Goal: Task Accomplishment & Management: Manage account settings

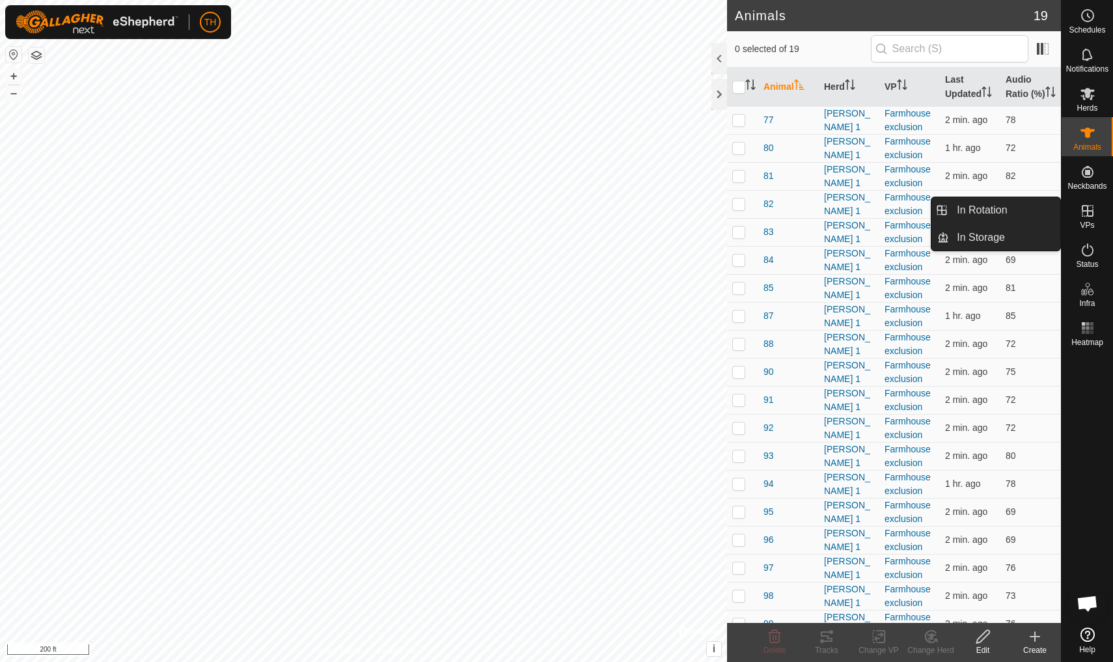
click at [1092, 209] on icon at bounding box center [1088, 211] width 16 height 16
click at [1016, 214] on link "In Rotation" at bounding box center [1004, 210] width 111 height 26
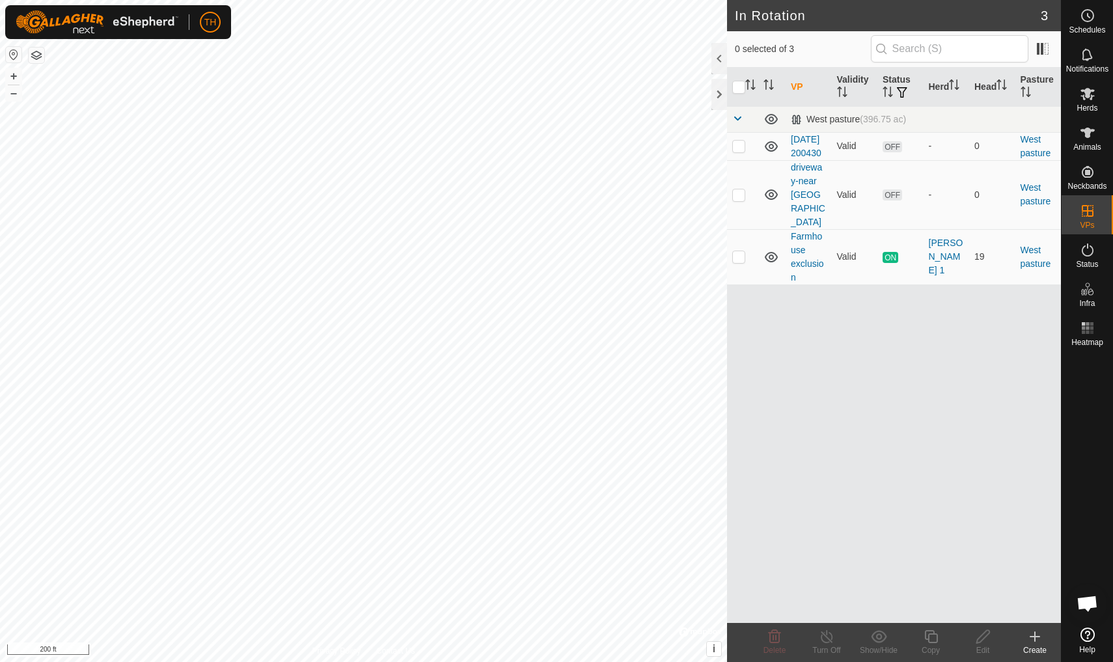
click at [1035, 636] on icon at bounding box center [1034, 636] width 9 height 0
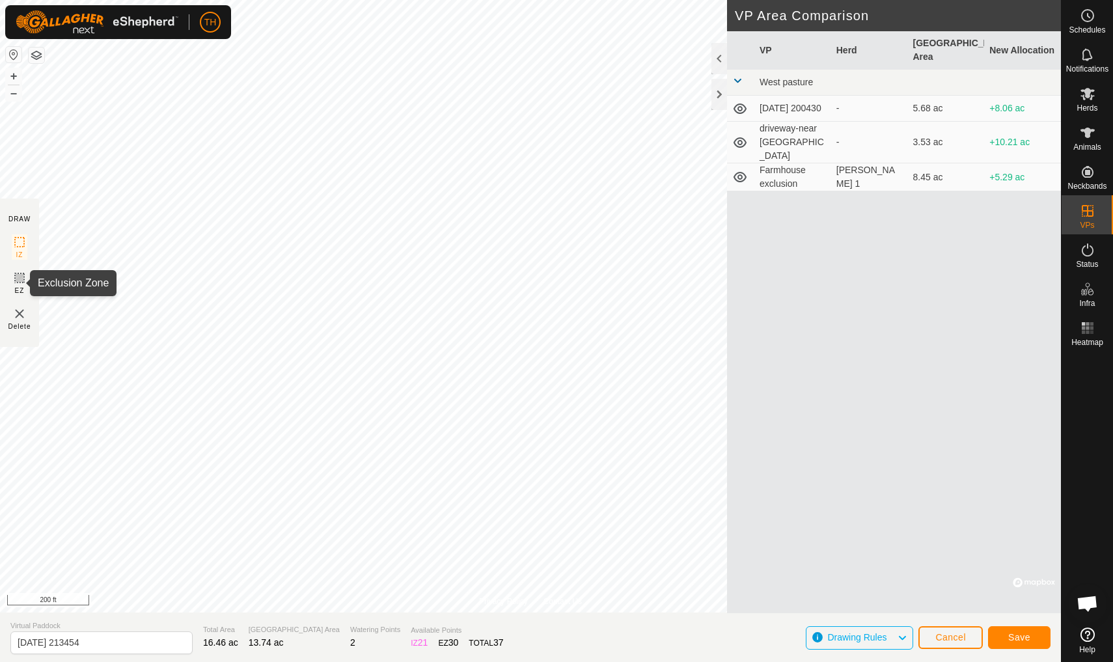
click at [19, 279] on icon at bounding box center [20, 278] width 16 height 16
click at [14, 76] on button "+" at bounding box center [14, 76] width 16 height 16
click at [18, 280] on icon at bounding box center [20, 278] width 16 height 16
click at [1022, 636] on span "Save" at bounding box center [1019, 637] width 22 height 10
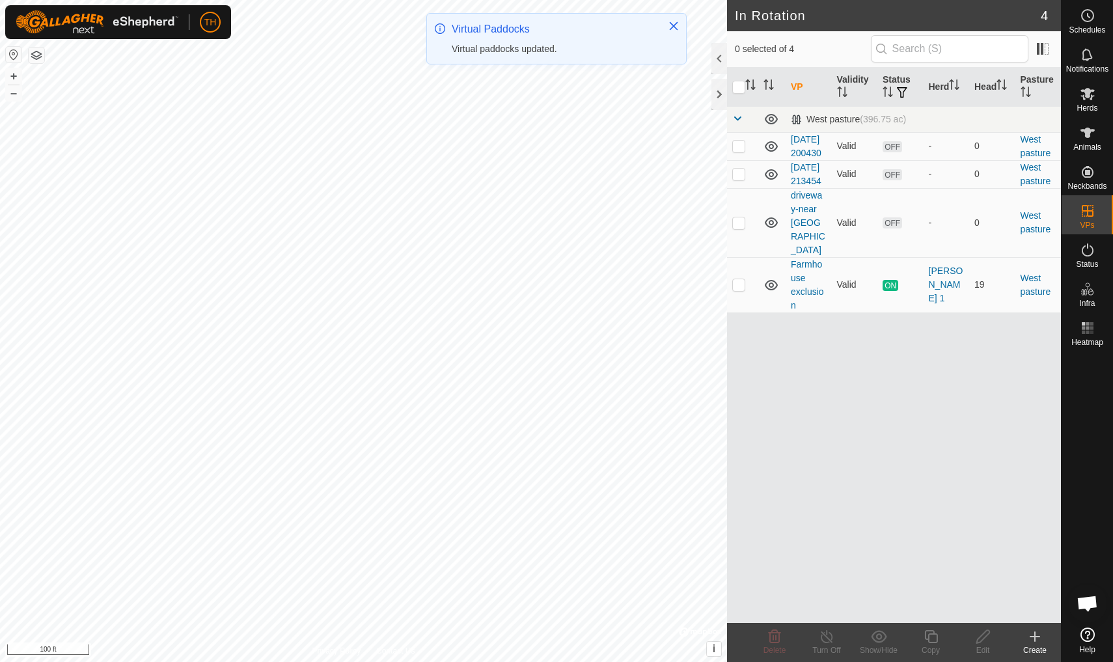
checkbox input "true"
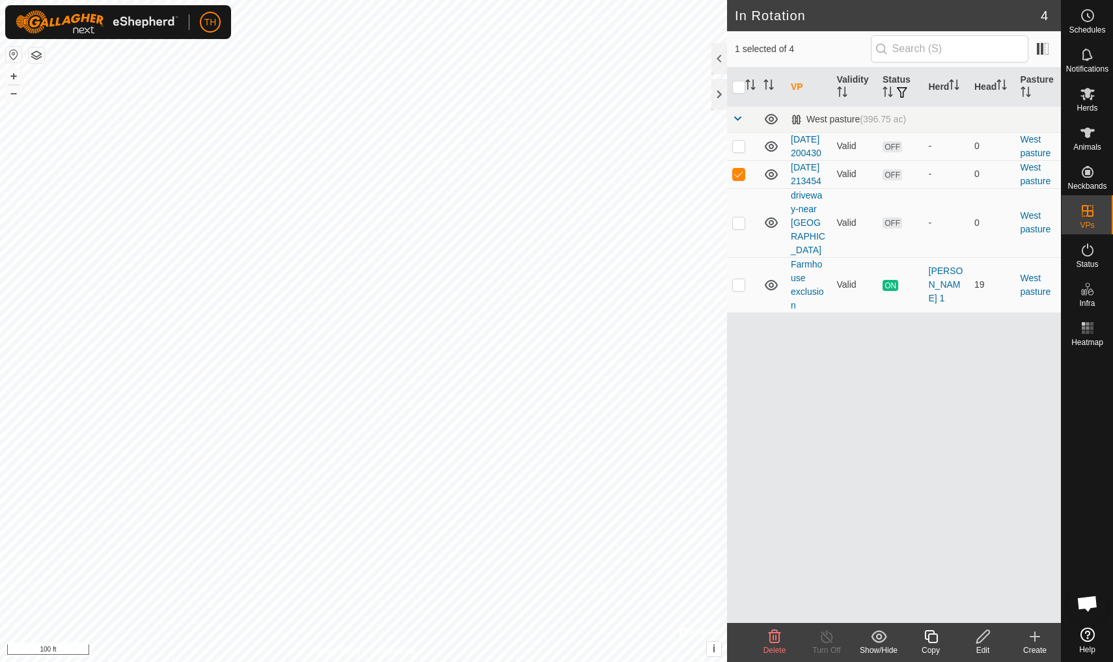
click at [983, 638] on icon at bounding box center [983, 637] width 16 height 16
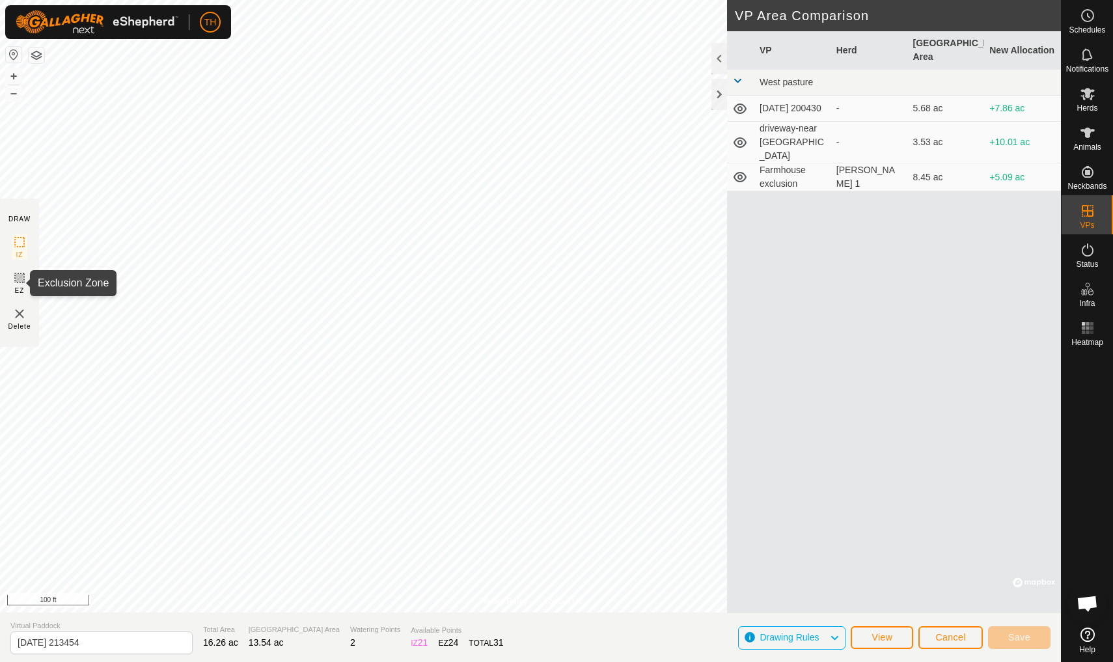
click at [14, 281] on rect at bounding box center [19, 278] width 10 height 10
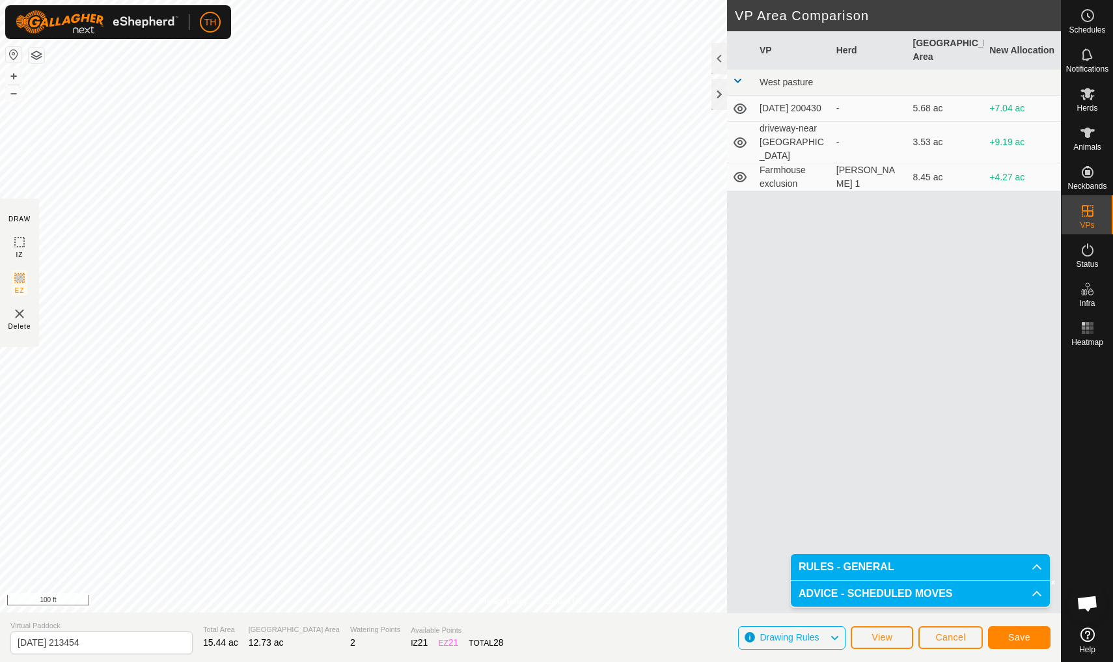
click at [1020, 636] on span "Save" at bounding box center [1019, 637] width 22 height 10
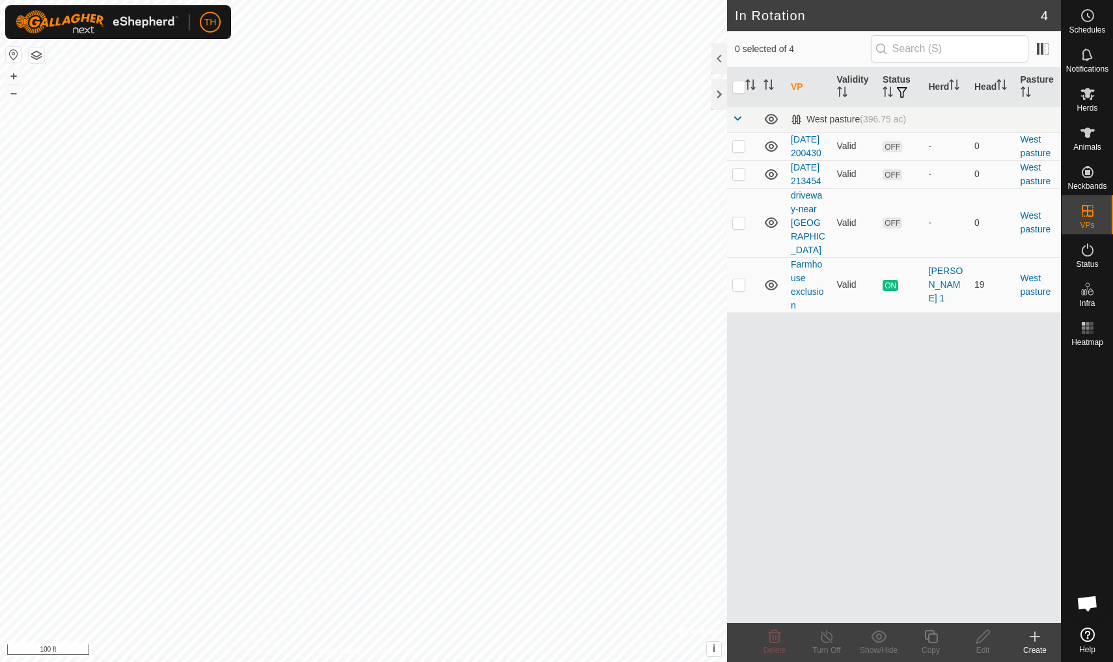
checkbox input "true"
click at [981, 638] on icon at bounding box center [983, 637] width 16 height 16
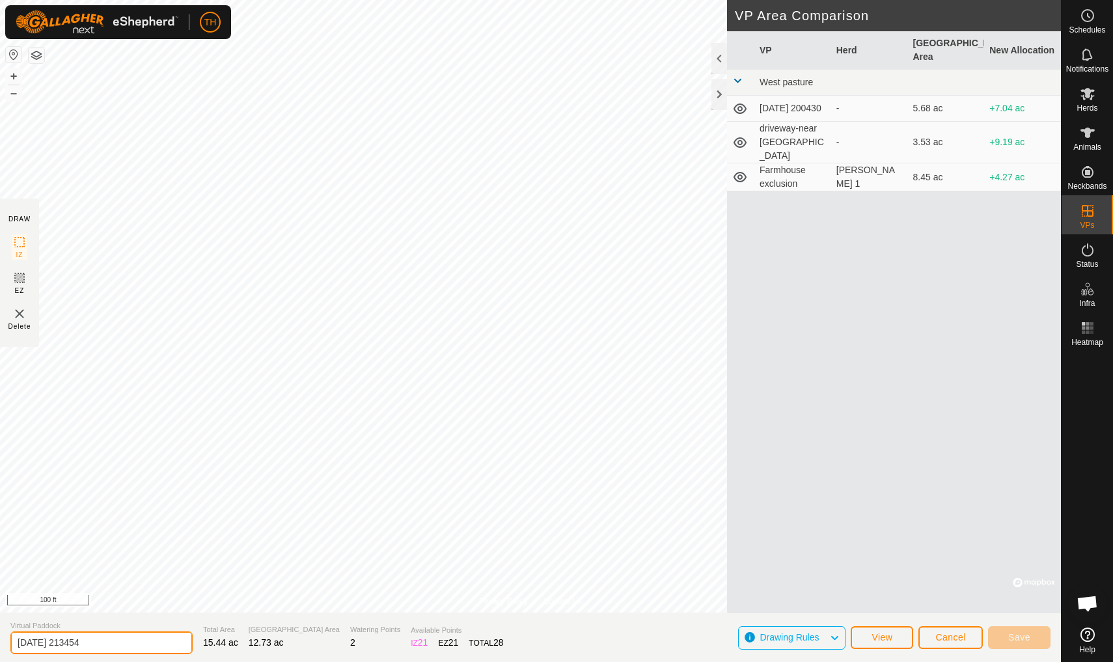
click at [106, 642] on input "[DATE] 213454" at bounding box center [101, 642] width 182 height 23
type input "2"
type input "[PERSON_NAME] exclusion"
click at [1031, 632] on button "Save" at bounding box center [1019, 637] width 62 height 23
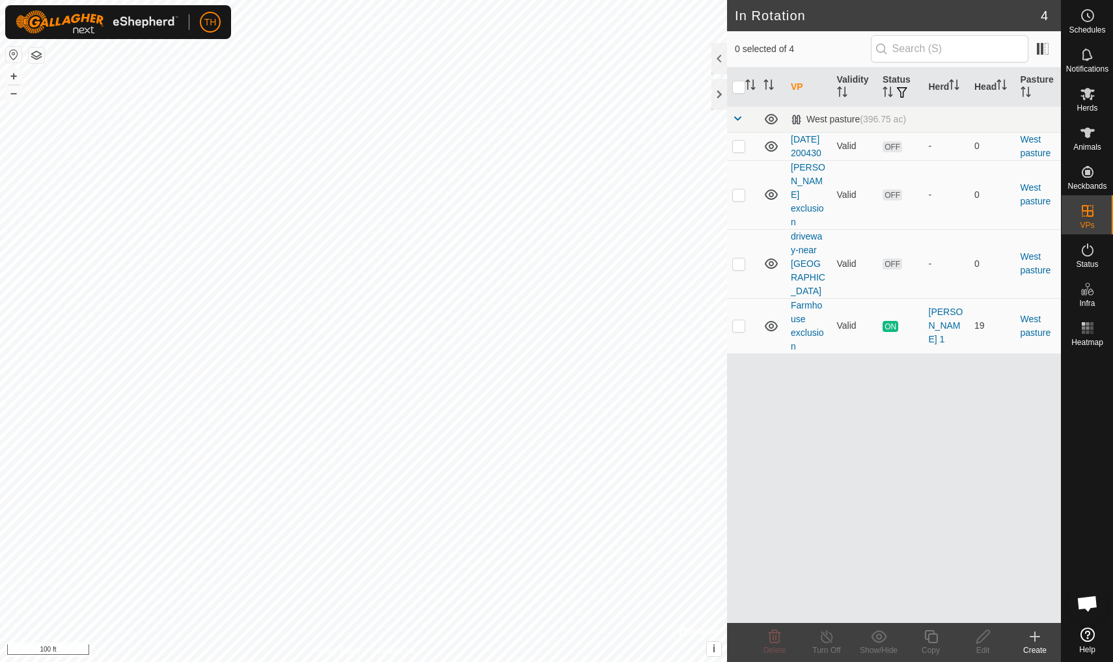
checkbox input "true"
click at [1045, 48] on span at bounding box center [1042, 48] width 21 height 21
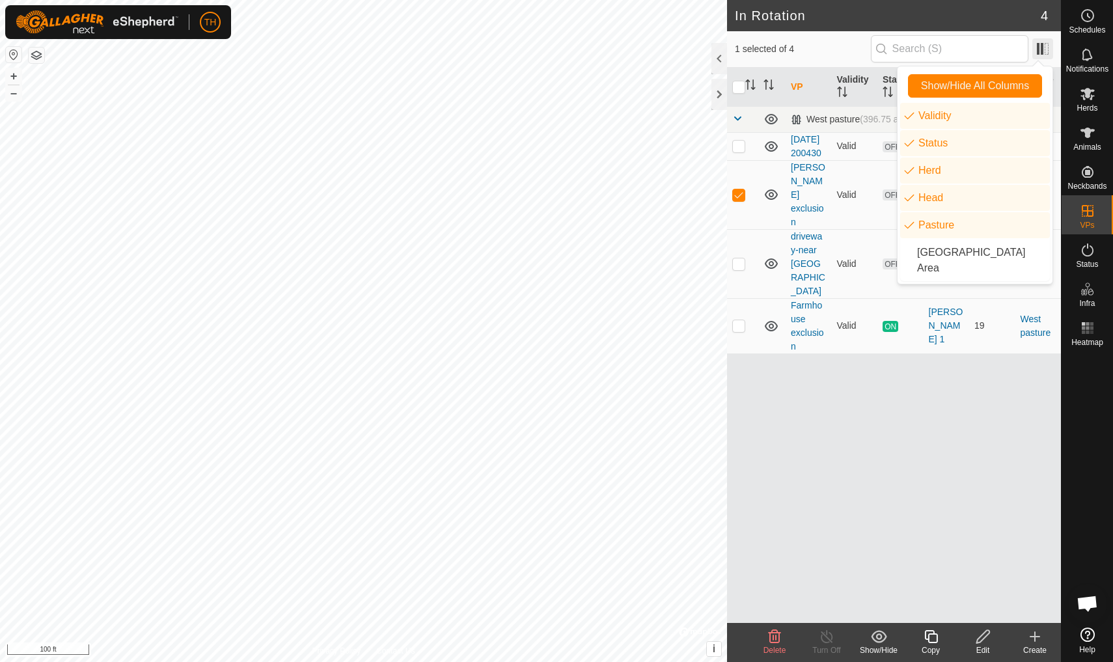
click at [1045, 48] on span at bounding box center [1042, 48] width 21 height 21
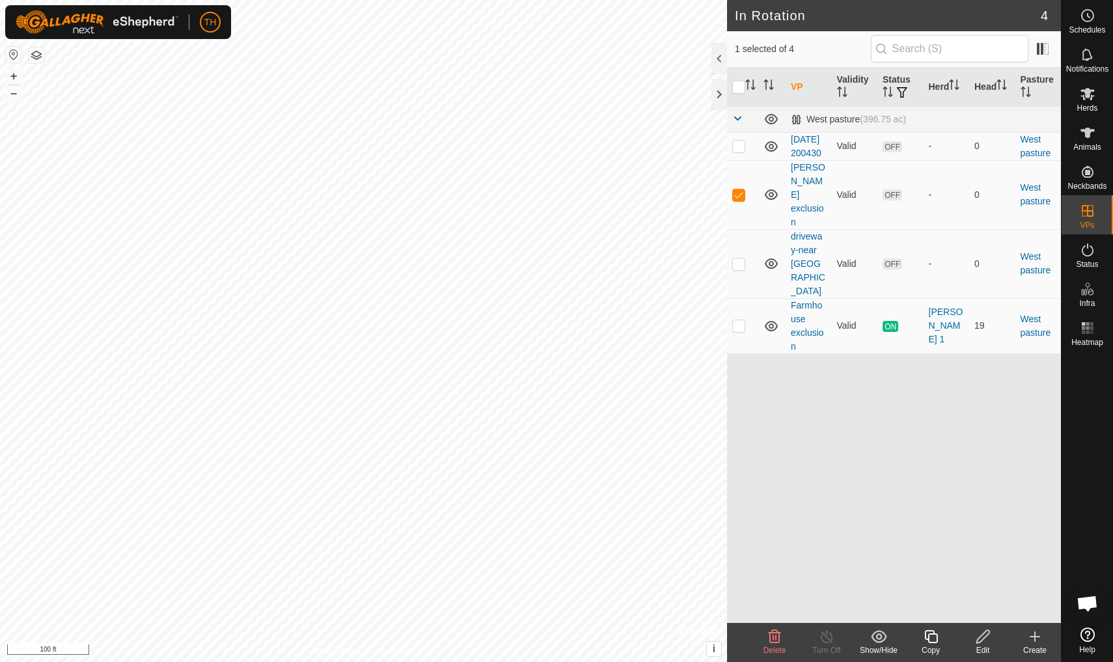
click at [985, 636] on icon at bounding box center [983, 637] width 16 height 16
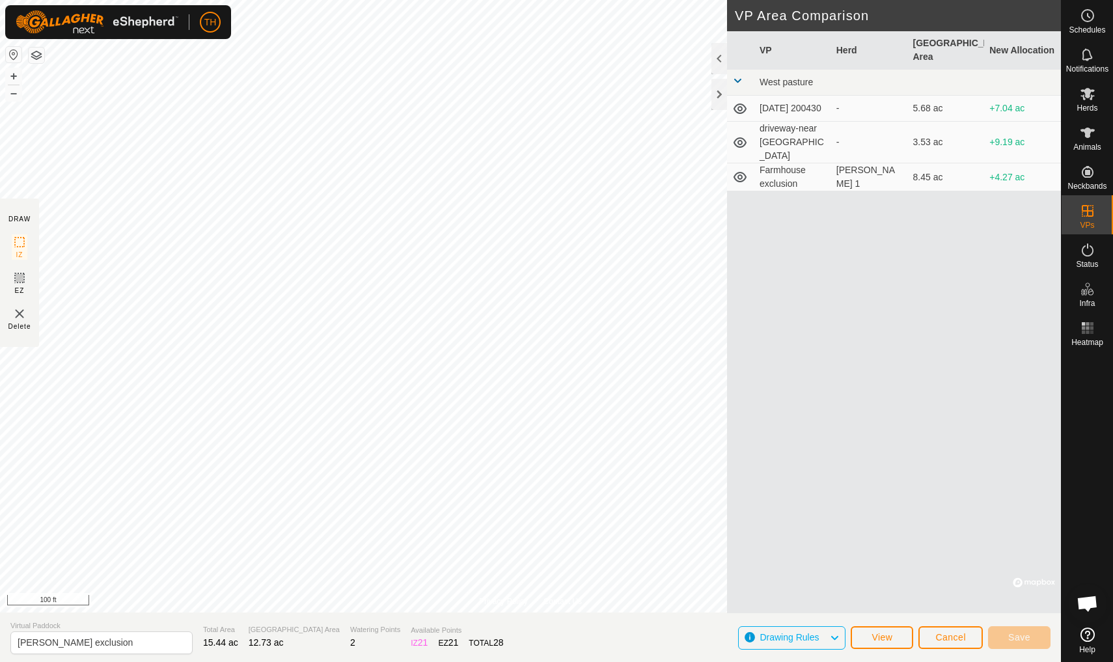
click at [949, 637] on span "Cancel" at bounding box center [950, 637] width 31 height 10
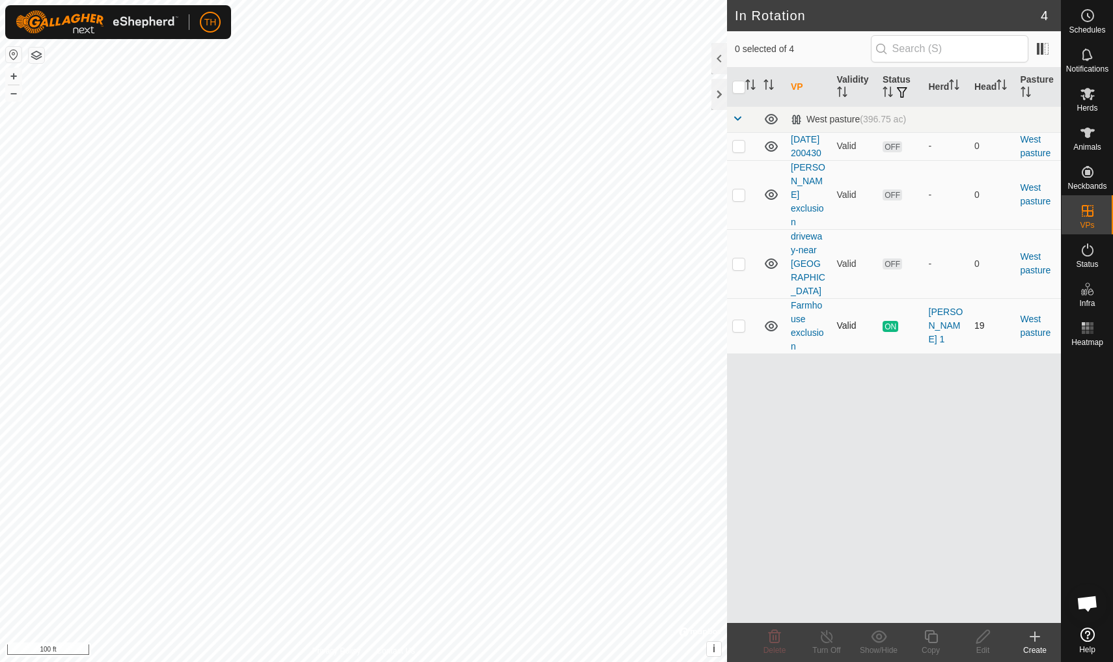
checkbox input "true"
click at [985, 638] on icon at bounding box center [983, 637] width 16 height 16
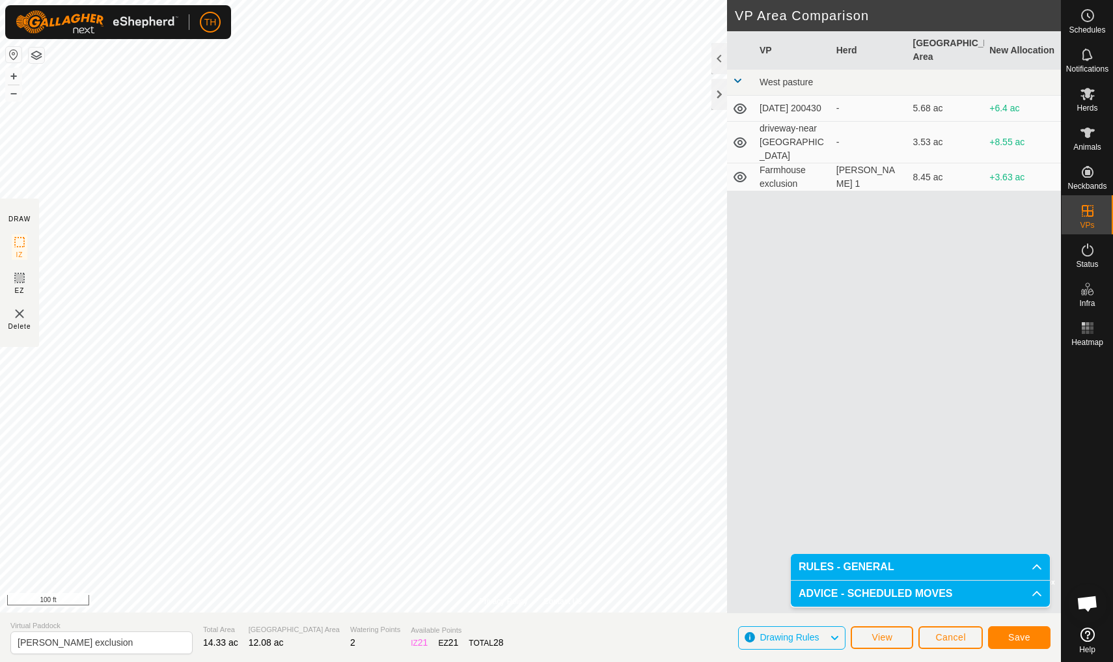
click at [1019, 638] on span "Save" at bounding box center [1019, 637] width 22 height 10
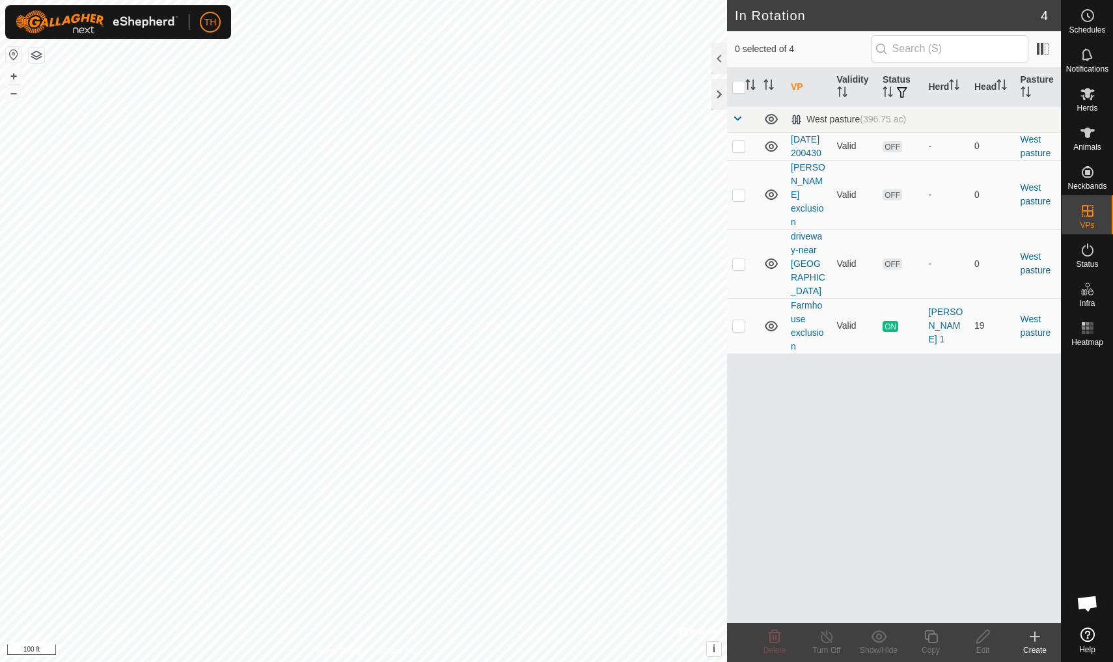
checkbox input "true"
click at [984, 640] on icon at bounding box center [983, 637] width 16 height 16
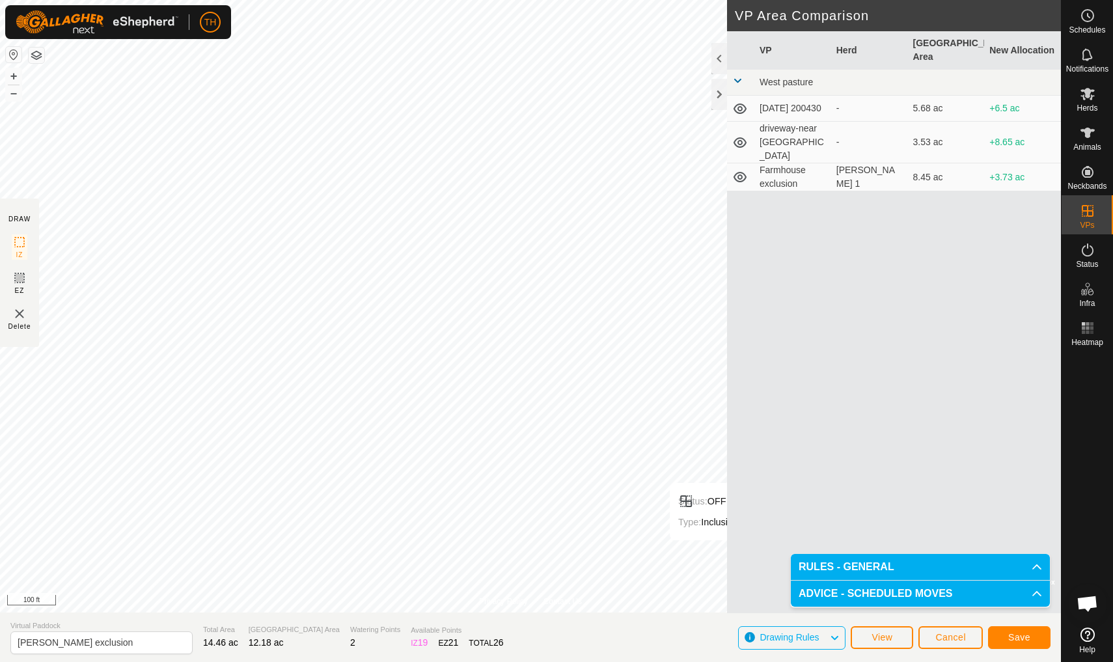
click at [1017, 634] on span "Save" at bounding box center [1019, 637] width 22 height 10
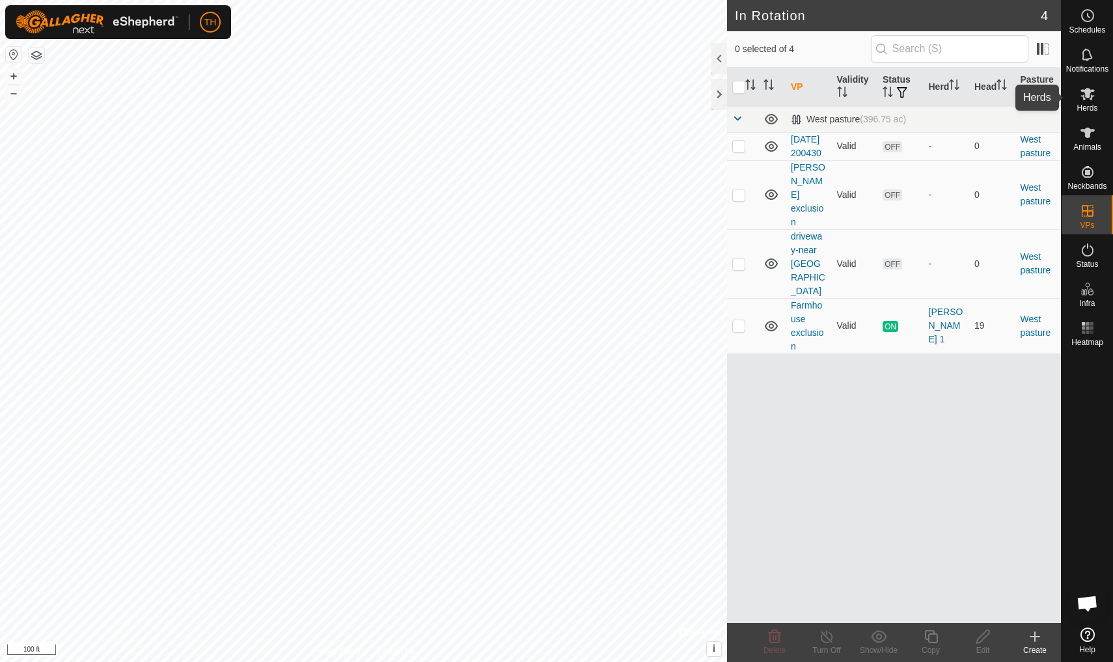
click at [1086, 88] on icon at bounding box center [1088, 94] width 16 height 16
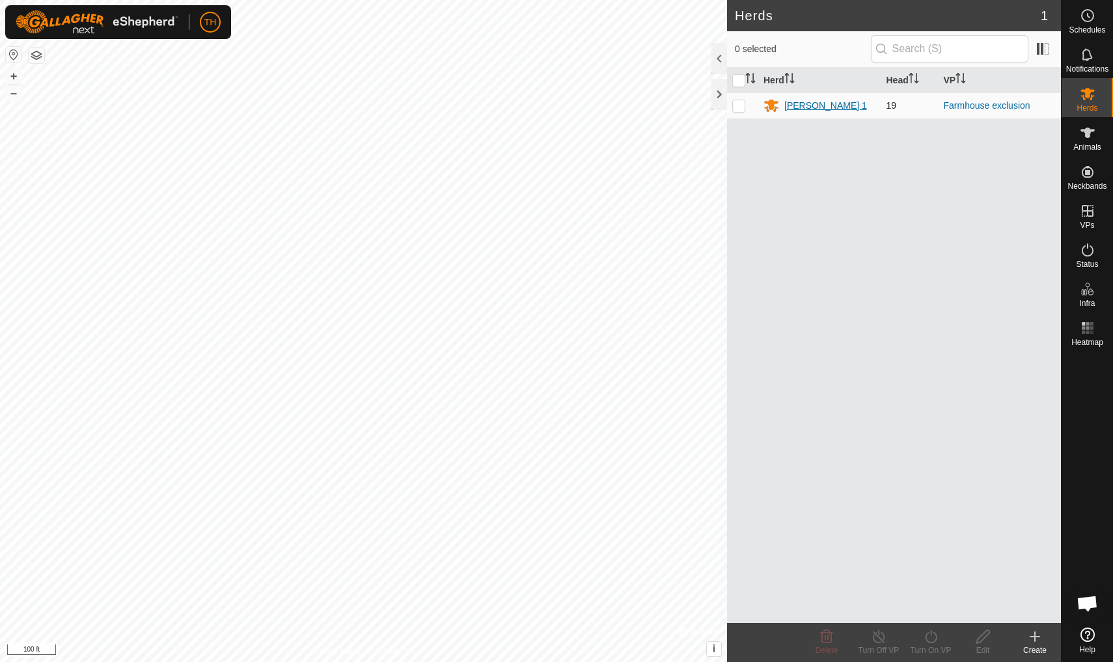
click at [788, 105] on div "[PERSON_NAME] 1" at bounding box center [825, 106] width 83 height 14
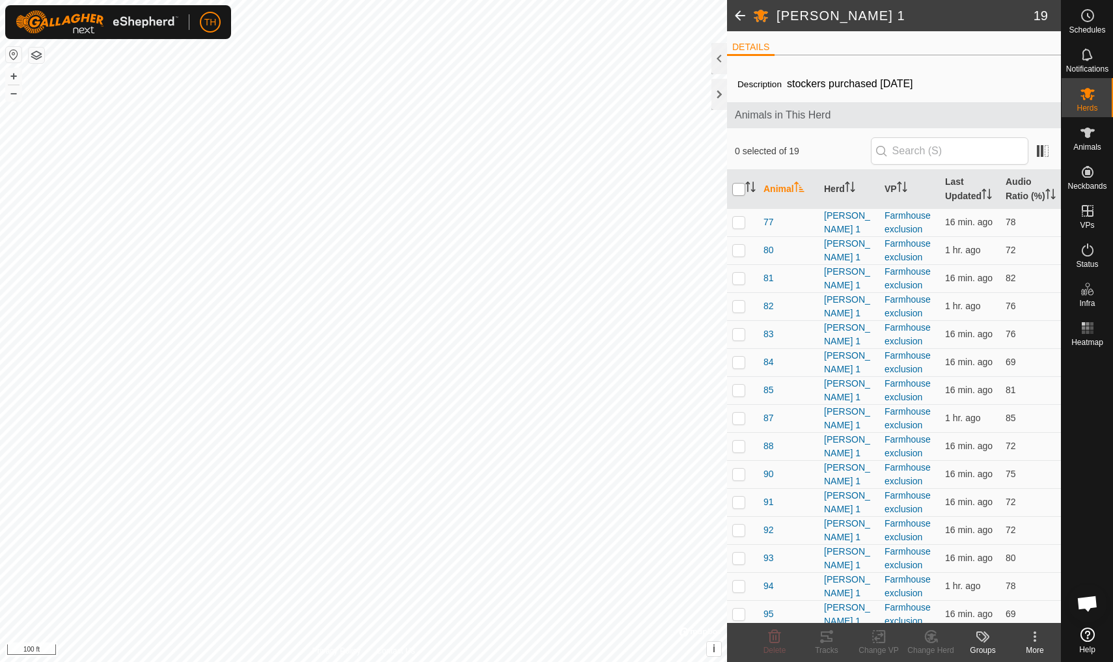
click at [741, 195] on input "checkbox" at bounding box center [738, 189] width 13 height 13
checkbox input "true"
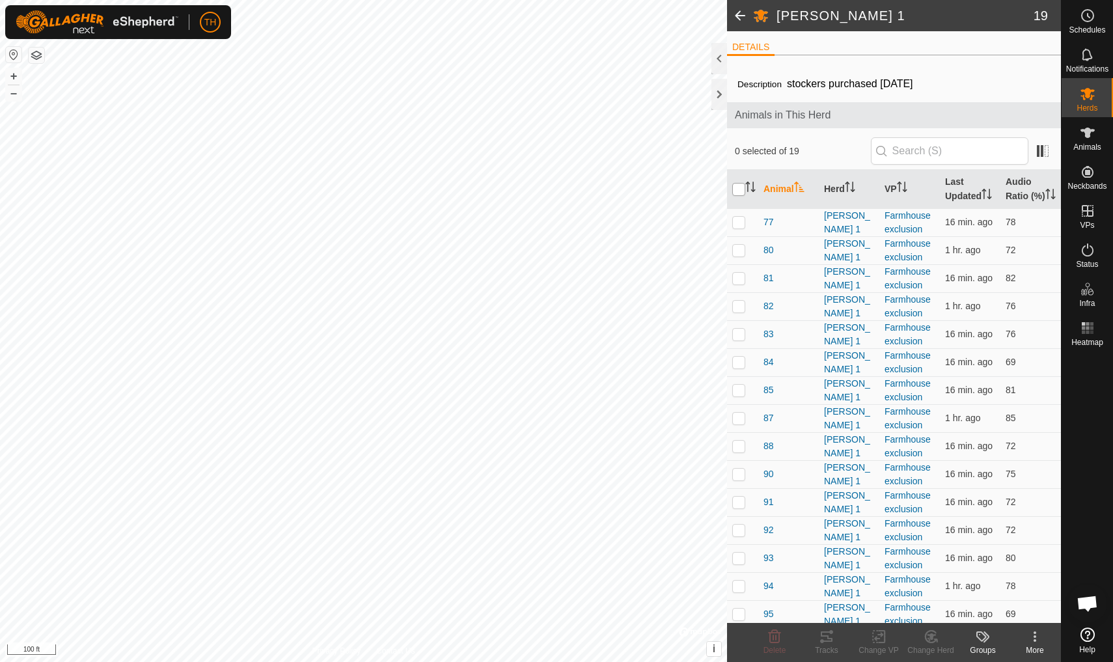
checkbox input "true"
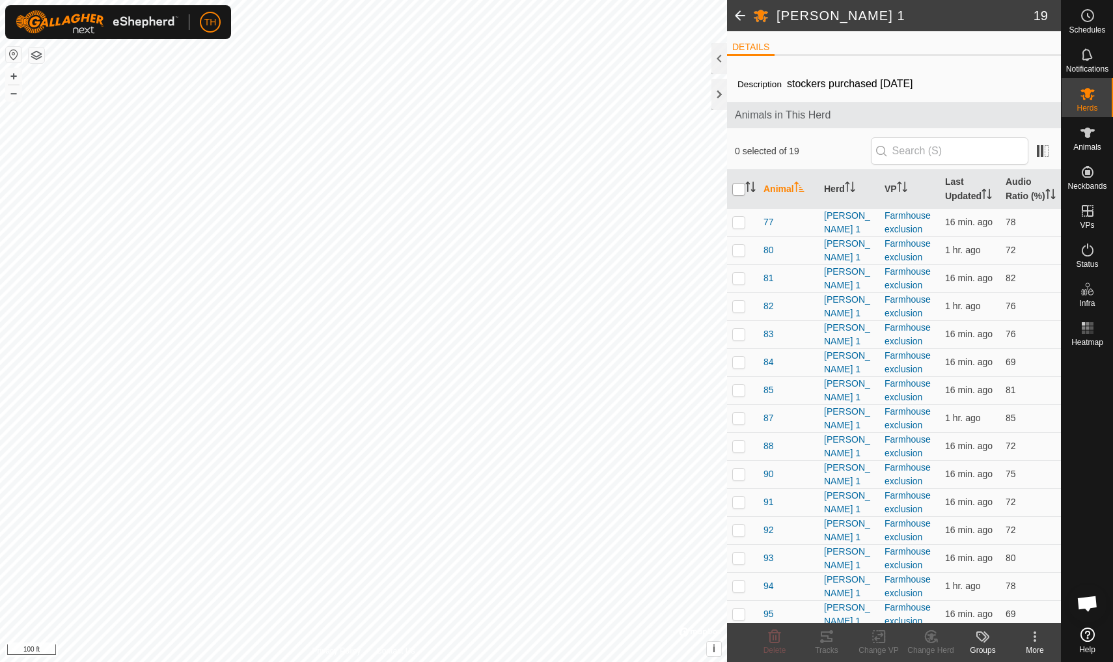
checkbox input "true"
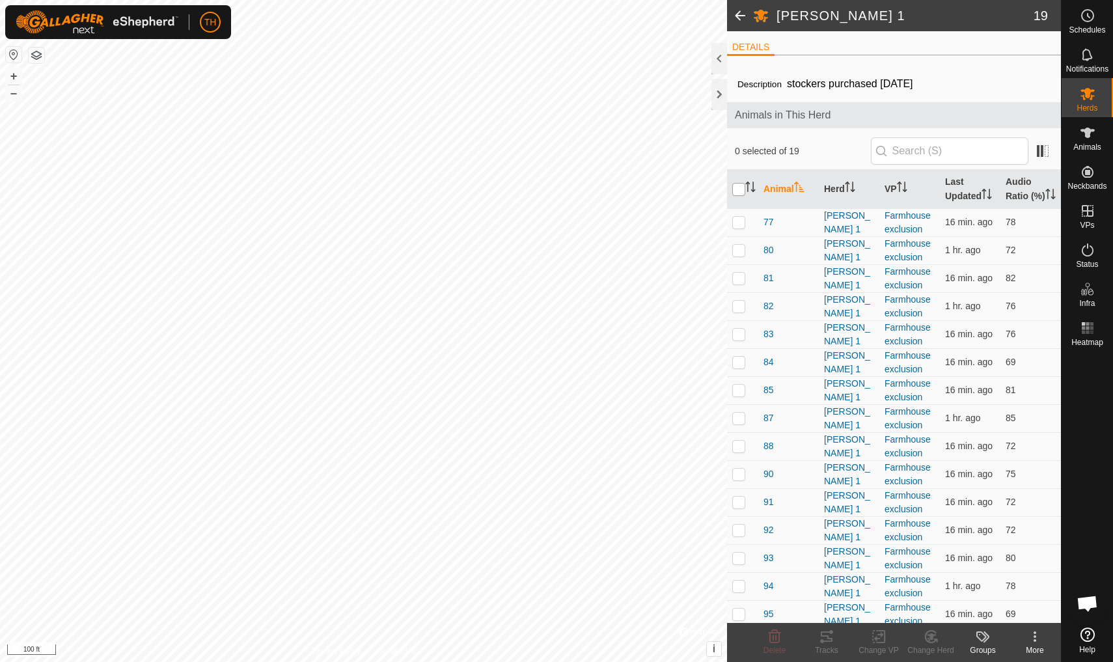
checkbox input "true"
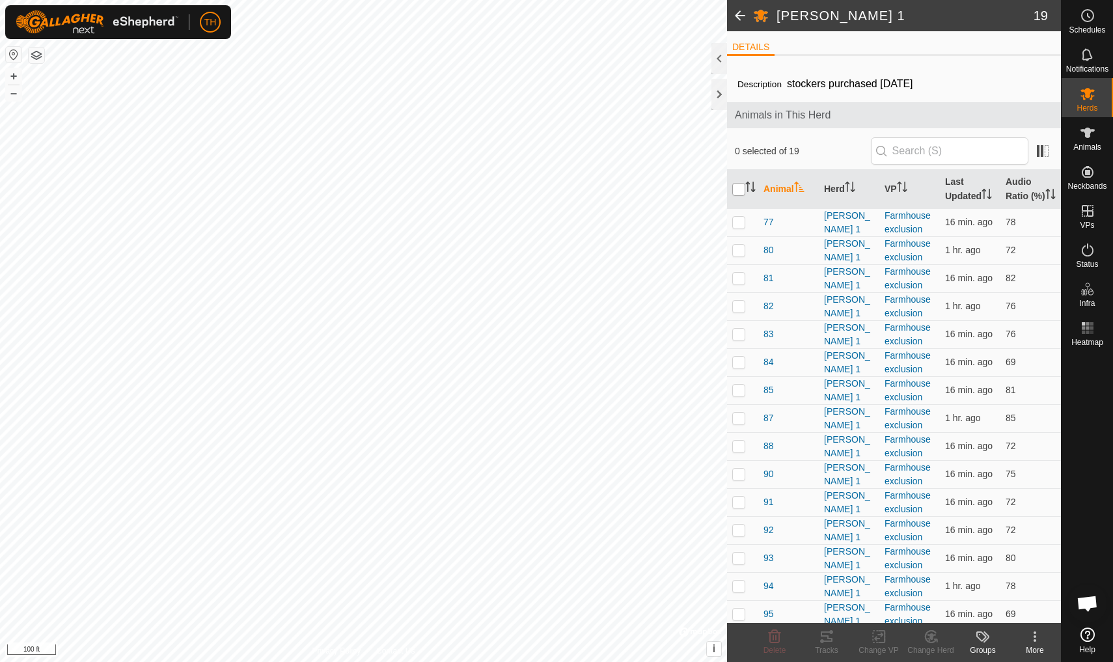
checkbox input "true"
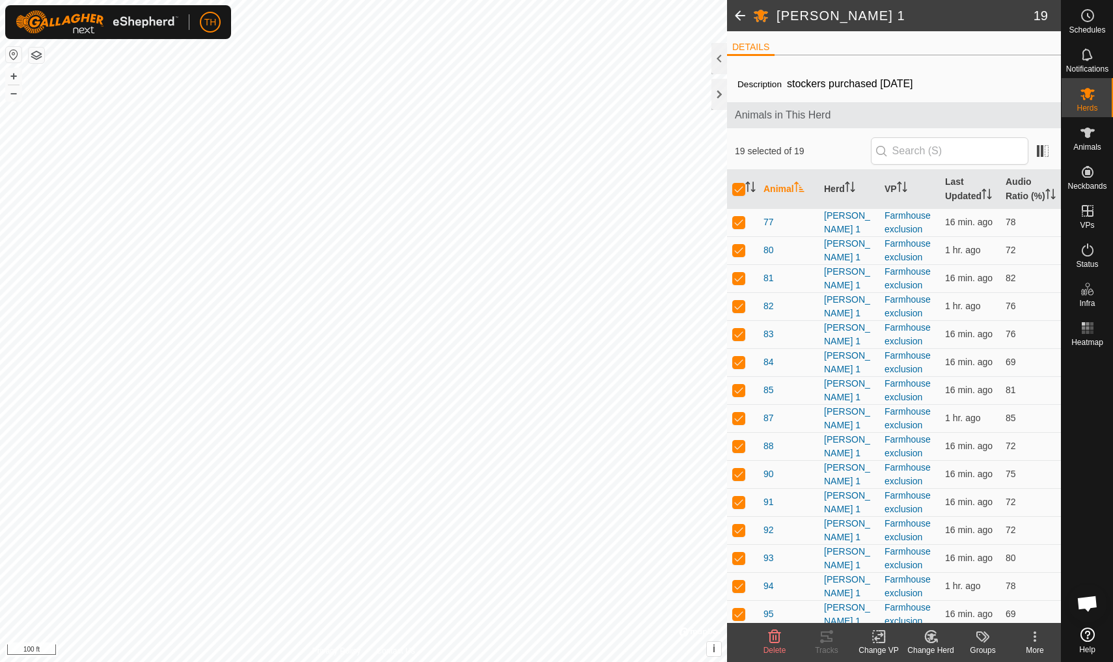
click at [879, 636] on icon at bounding box center [879, 637] width 16 height 16
click at [910, 578] on span "Choose VP..." at bounding box center [912, 581] width 60 height 16
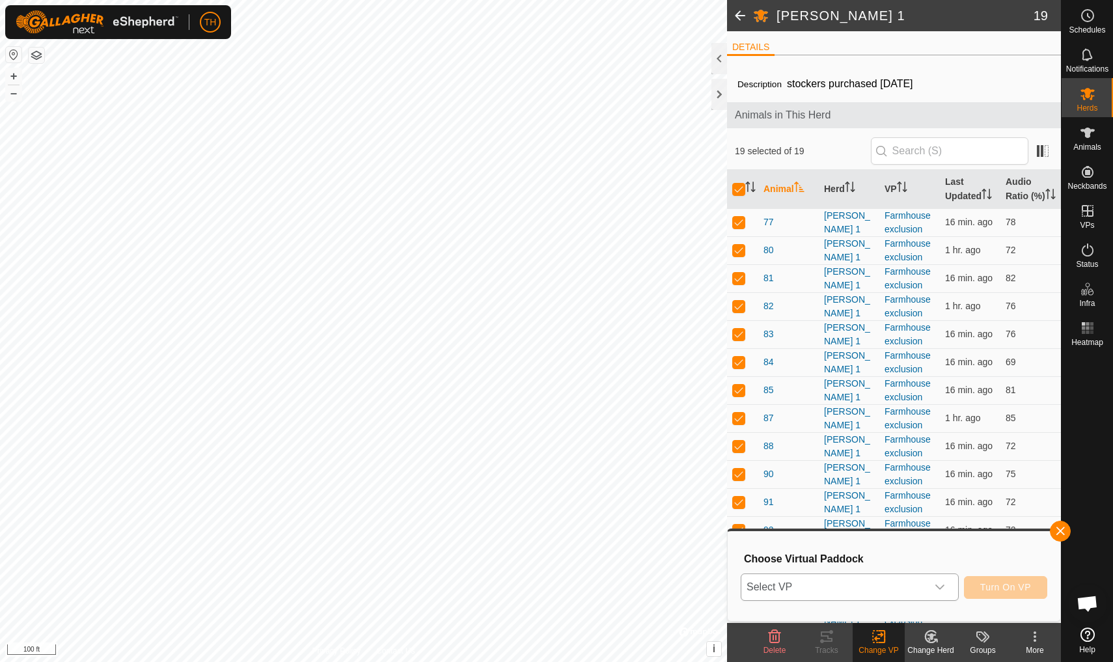
click at [869, 590] on span "Select VP" at bounding box center [833, 587] width 185 height 26
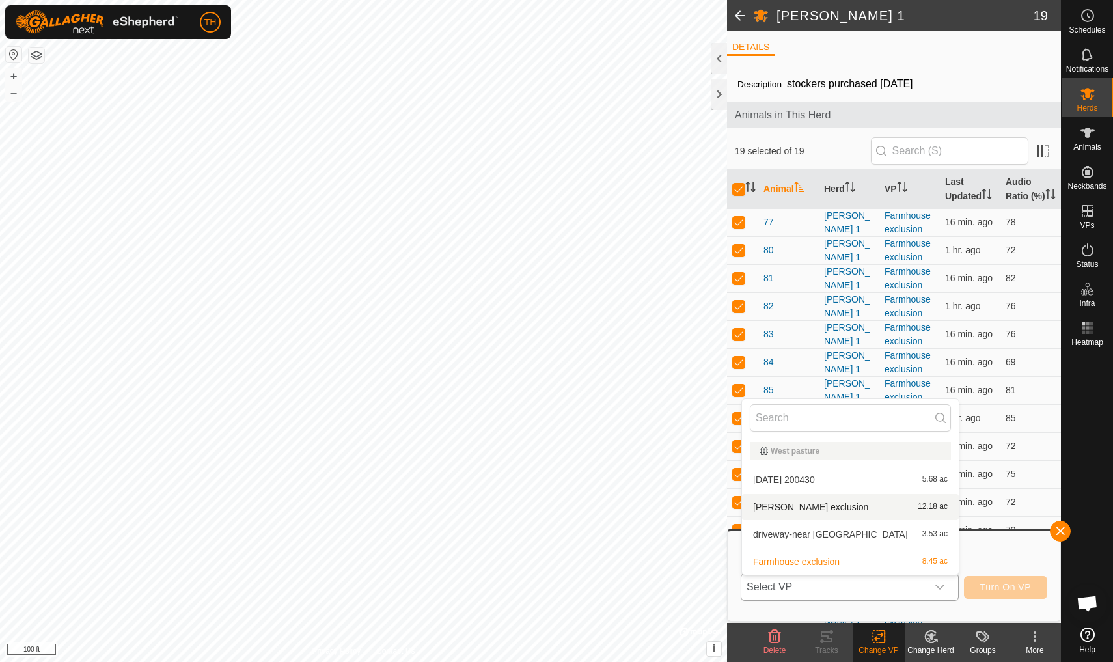
click at [806, 507] on span "[PERSON_NAME] exclusion" at bounding box center [810, 506] width 115 height 9
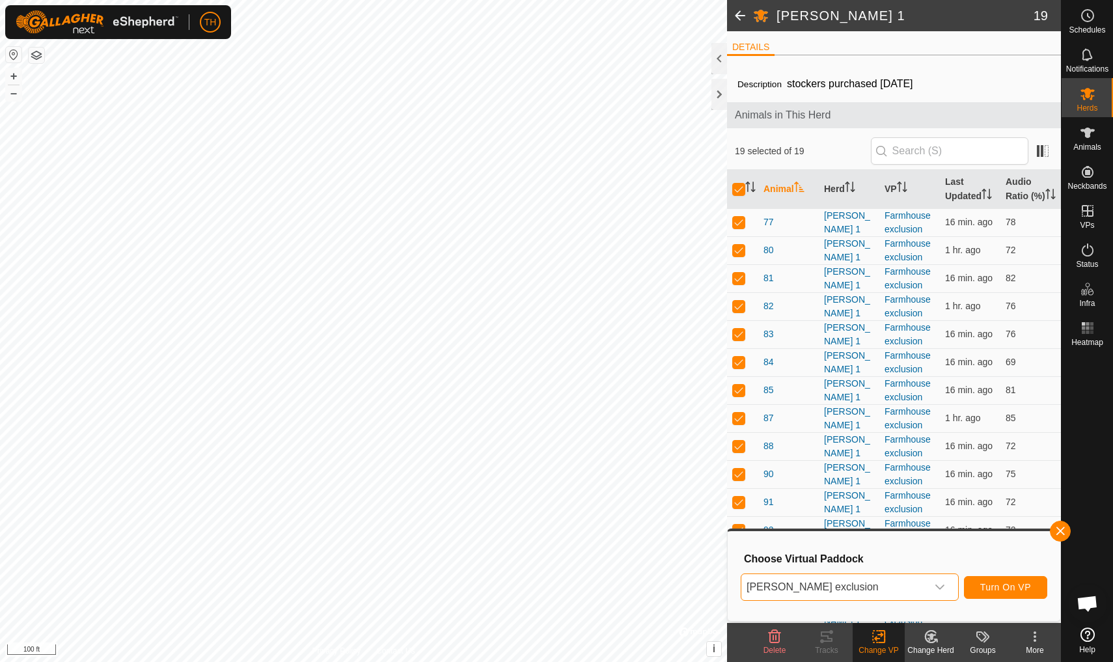
click at [1004, 584] on span "Turn On VP" at bounding box center [1005, 587] width 51 height 10
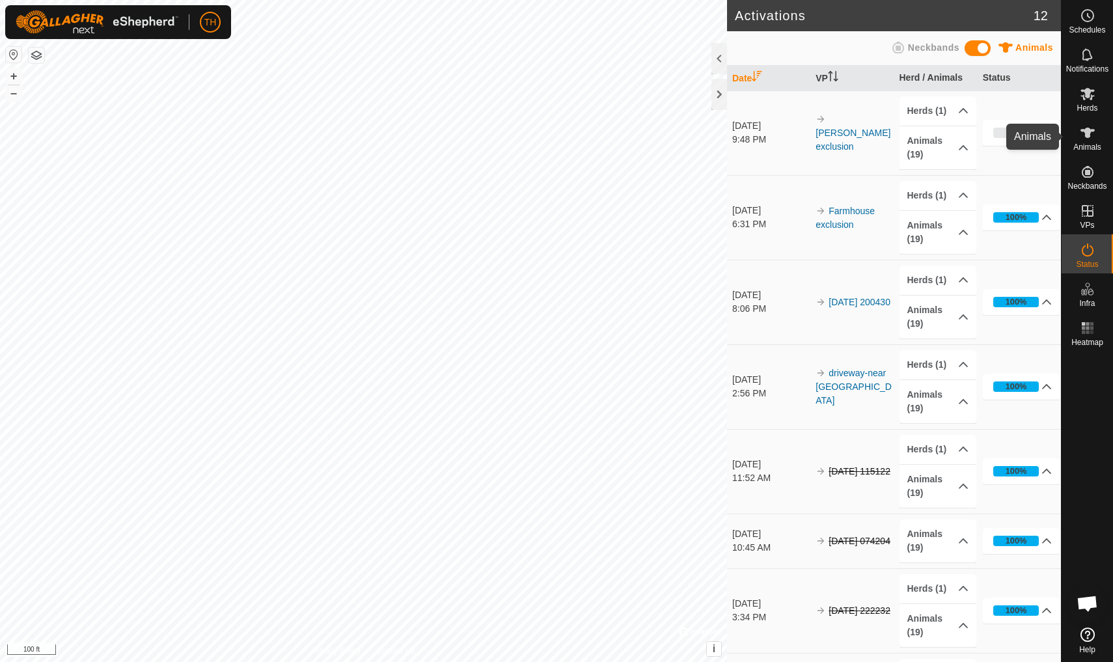
click at [1089, 131] on icon at bounding box center [1087, 133] width 14 height 10
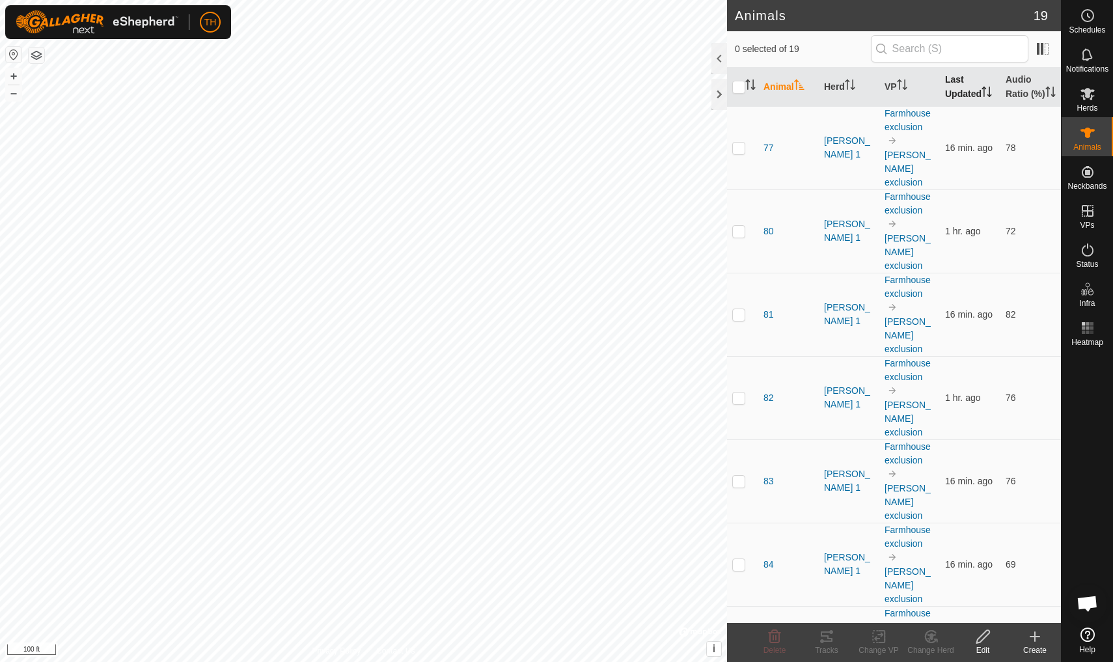
click at [961, 92] on th "Last Updated" at bounding box center [970, 87] width 61 height 39
click at [1018, 82] on th "Audio Ratio (%)" at bounding box center [1030, 87] width 61 height 39
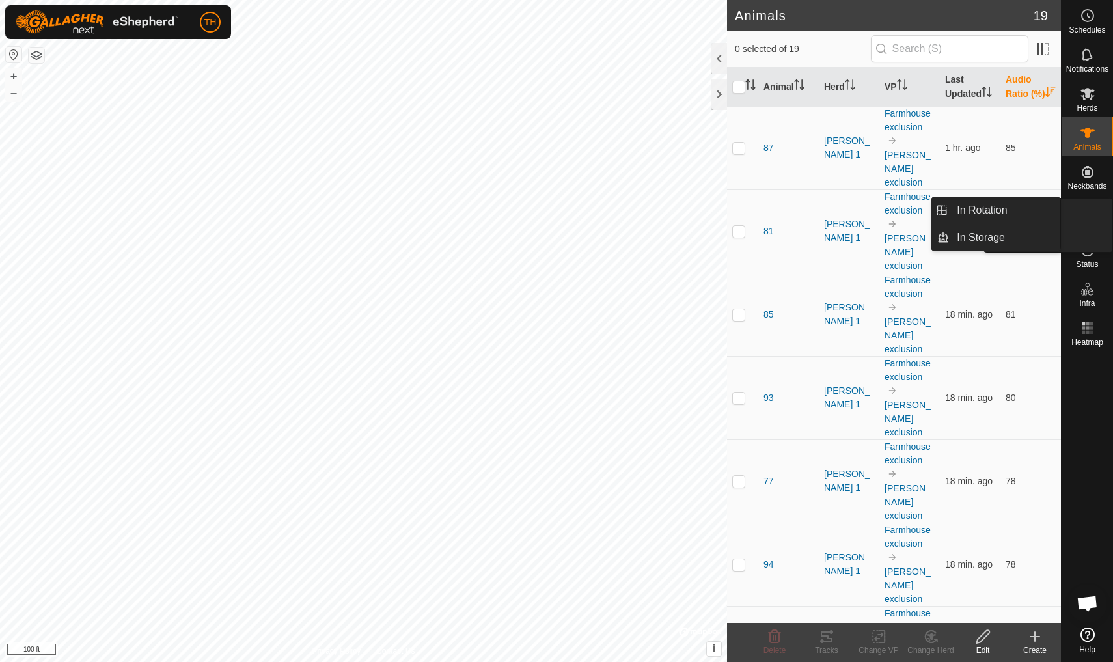
click at [1089, 213] on icon at bounding box center [1088, 211] width 16 height 16
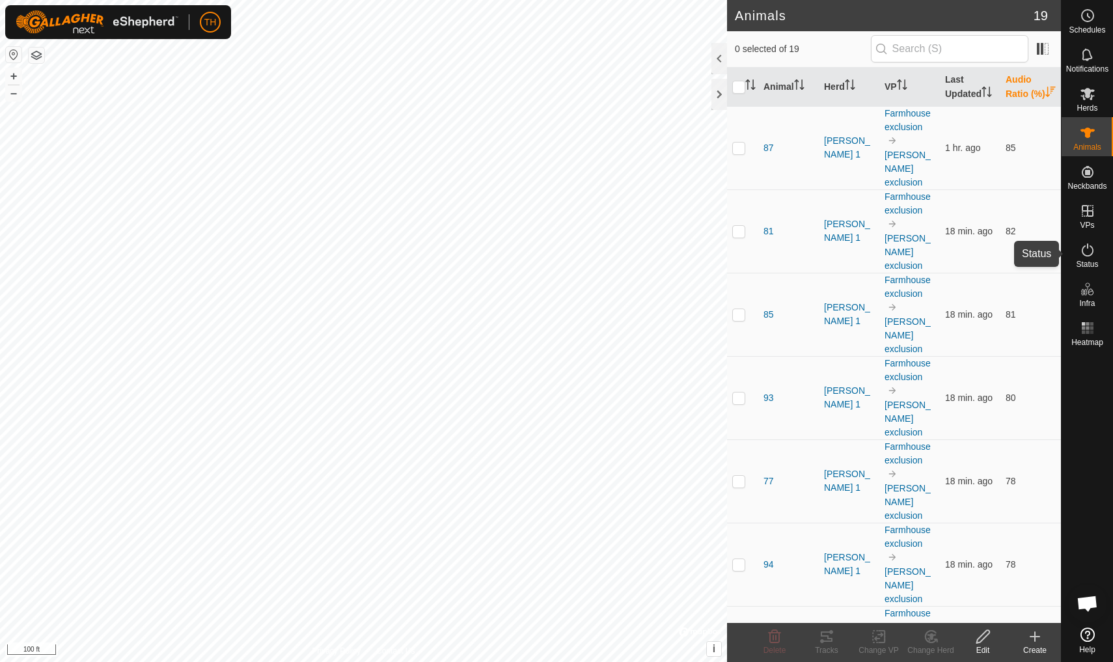
click at [1087, 247] on icon at bounding box center [1088, 249] width 12 height 13
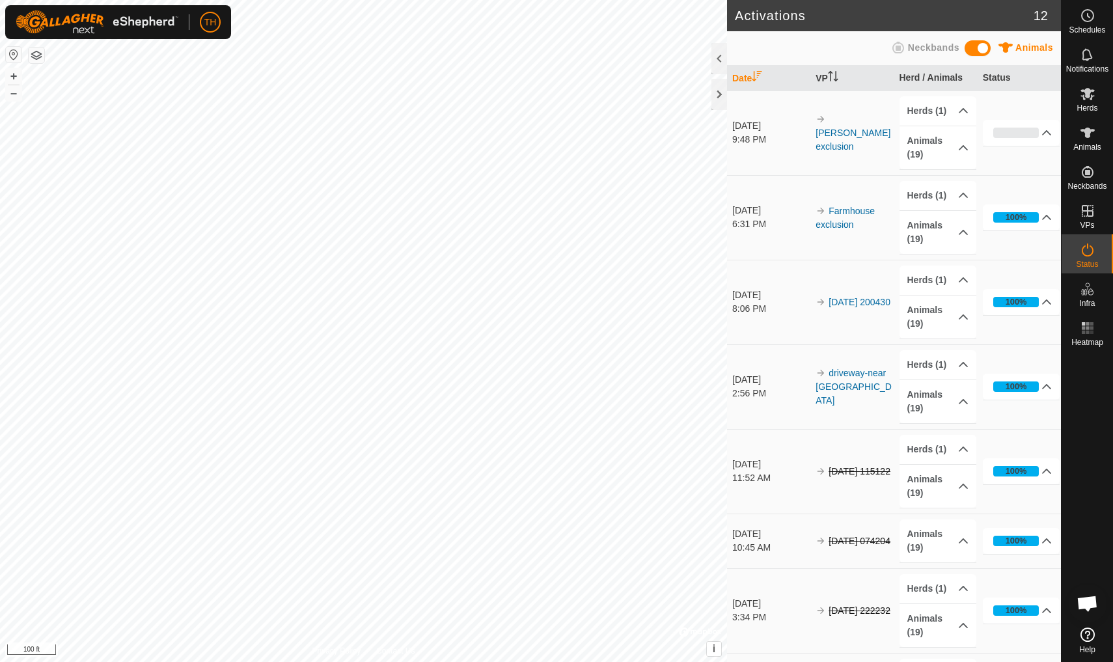
click at [746, 133] on div "9:48 PM" at bounding box center [770, 140] width 77 height 14
click at [1046, 130] on icon at bounding box center [1046, 133] width 10 height 10
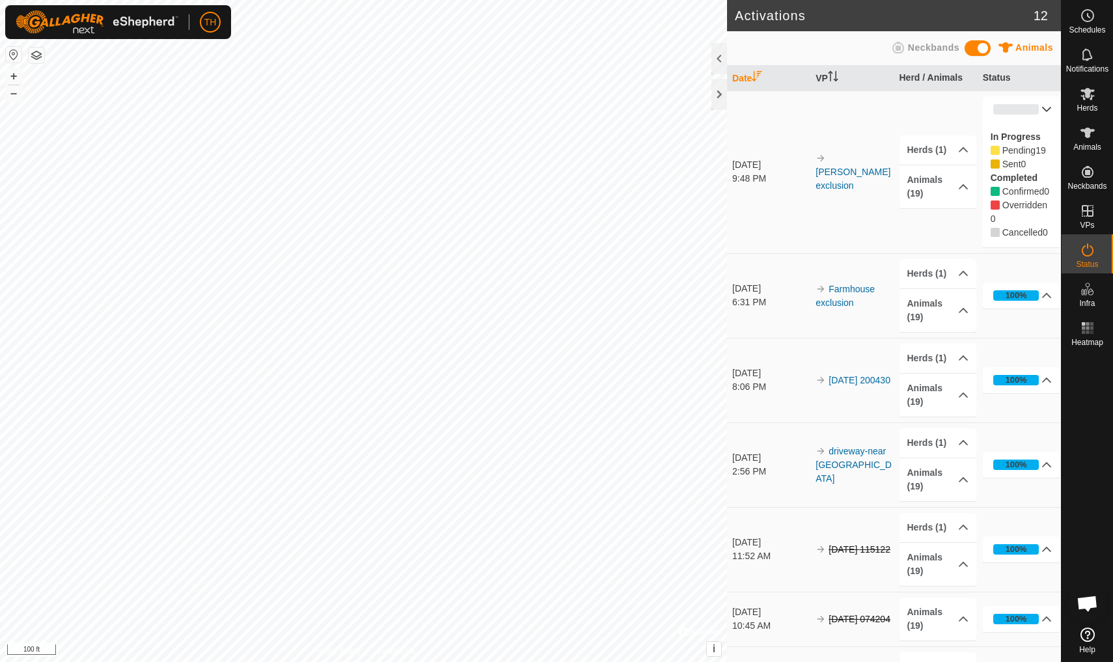
click at [1024, 232] on span "Cancelled" at bounding box center [1022, 232] width 40 height 10
click at [838, 167] on link "[PERSON_NAME] exclusion" at bounding box center [852, 179] width 75 height 24
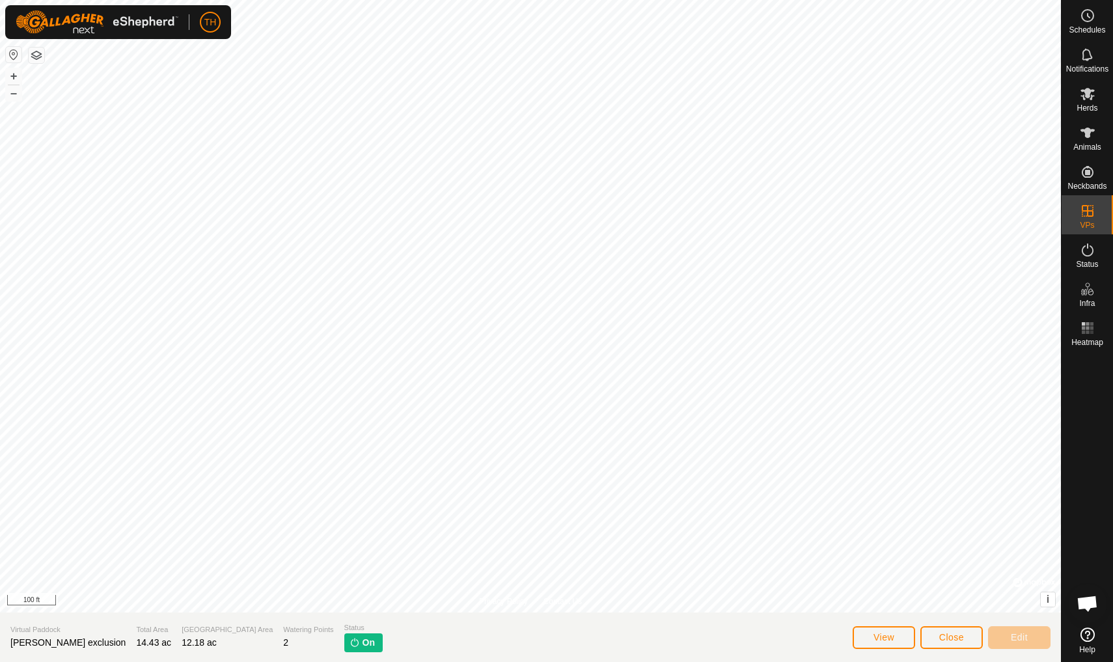
click at [344, 640] on p-tag "On" at bounding box center [363, 642] width 38 height 19
click at [883, 637] on span "View" at bounding box center [883, 637] width 21 height 10
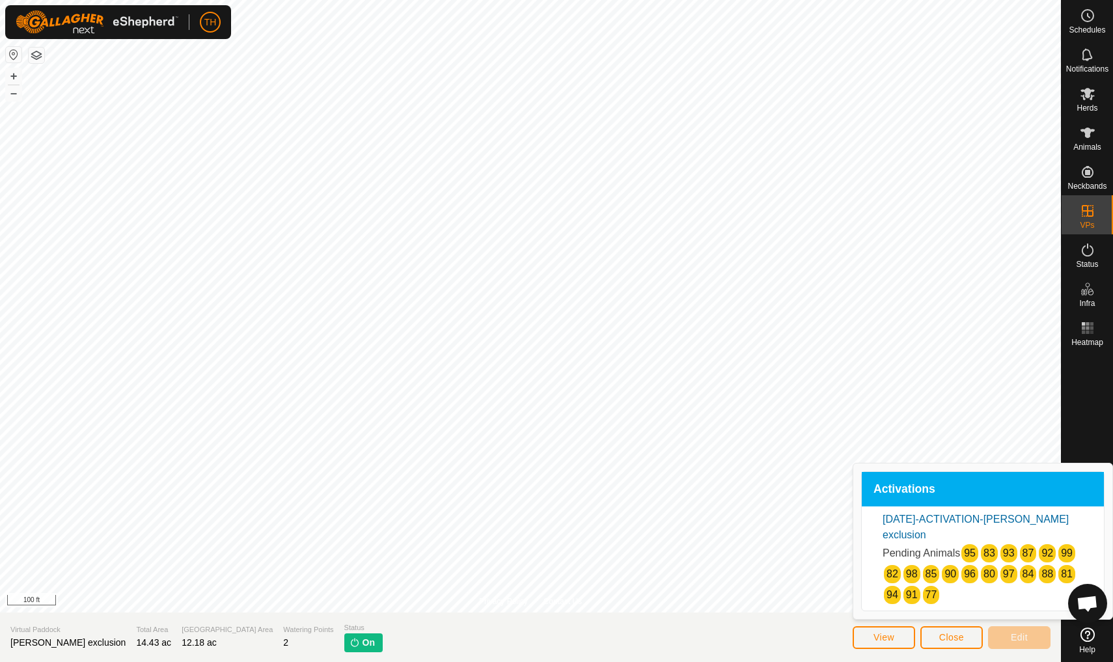
click at [945, 635] on span "Close" at bounding box center [951, 637] width 25 height 10
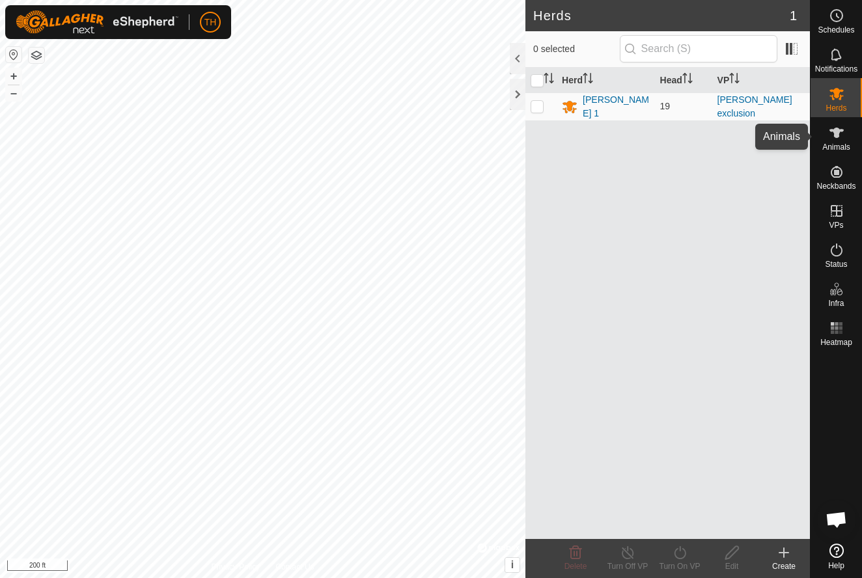
click at [834, 133] on icon at bounding box center [836, 133] width 14 height 10
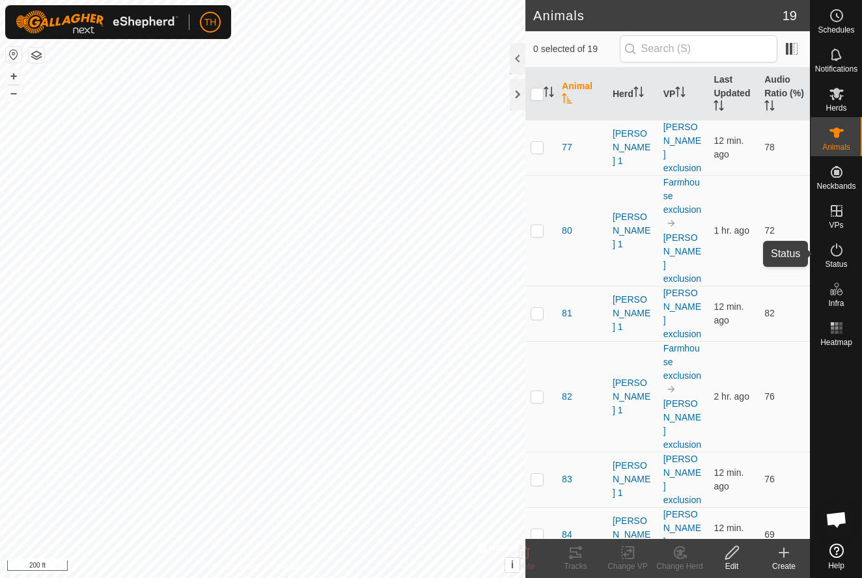
click at [842, 253] on icon at bounding box center [836, 250] width 16 height 16
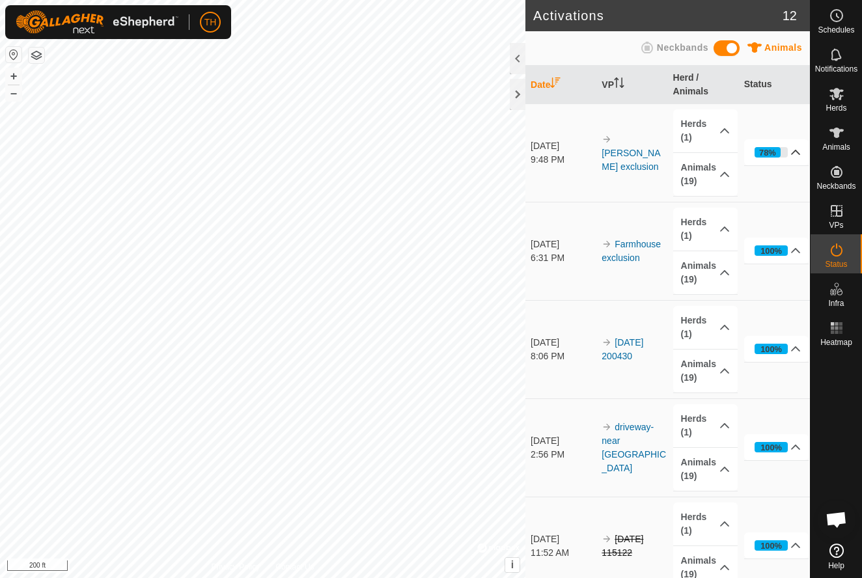
click at [793, 154] on icon at bounding box center [795, 152] width 10 height 10
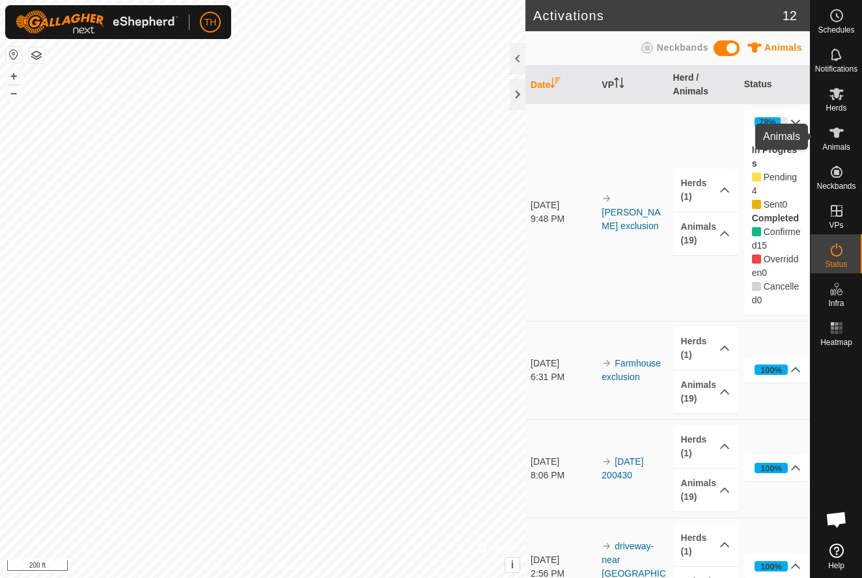
click at [836, 130] on icon at bounding box center [836, 133] width 14 height 10
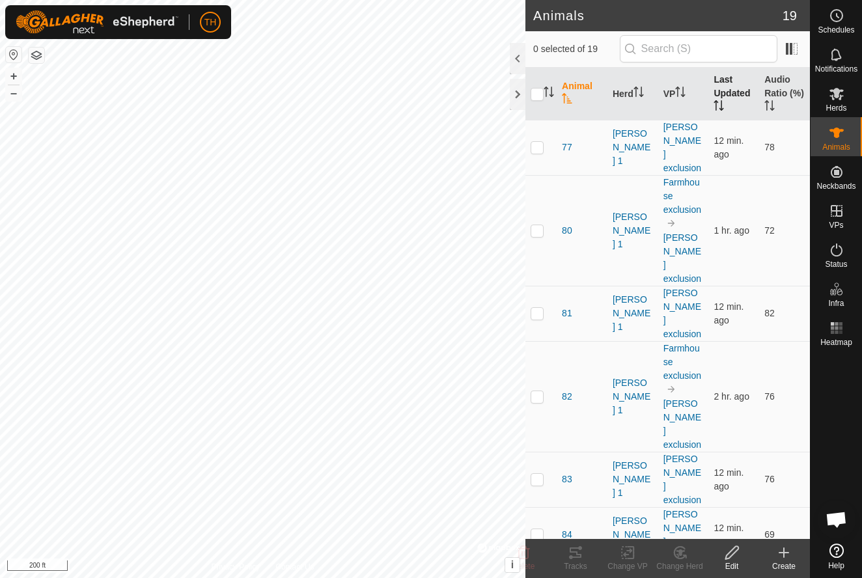
click at [728, 78] on th "Last Updated" at bounding box center [733, 94] width 51 height 53
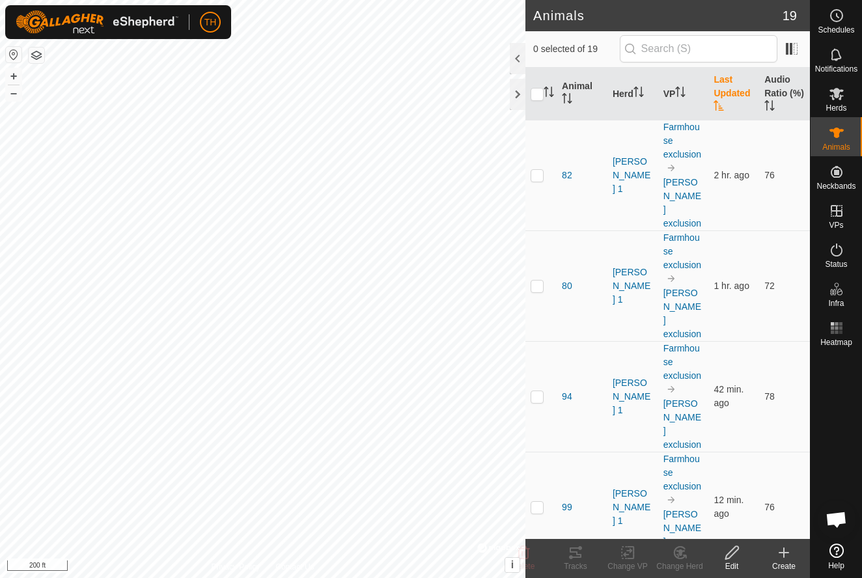
click at [728, 78] on th "Last Updated" at bounding box center [733, 94] width 51 height 53
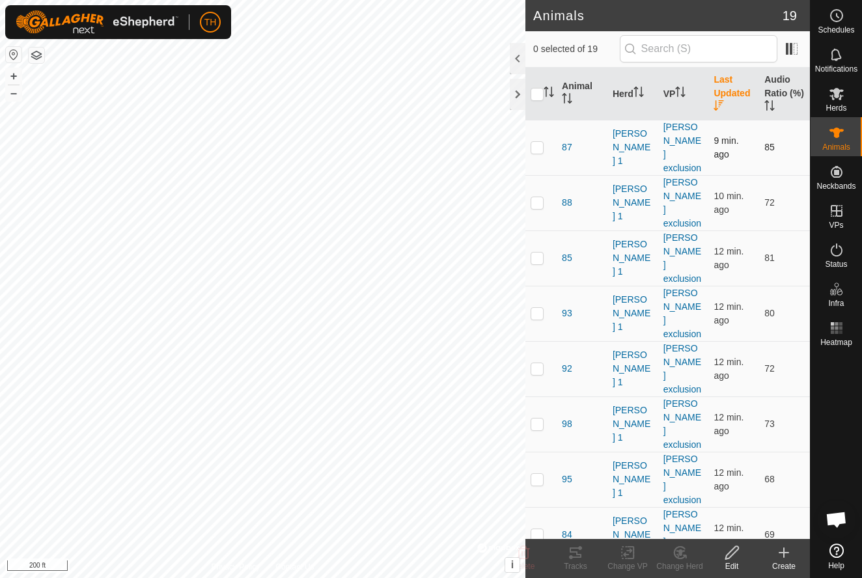
click at [538, 142] on p-checkbox at bounding box center [536, 147] width 13 height 10
checkbox input "true"
